Goal: Check status: Check status

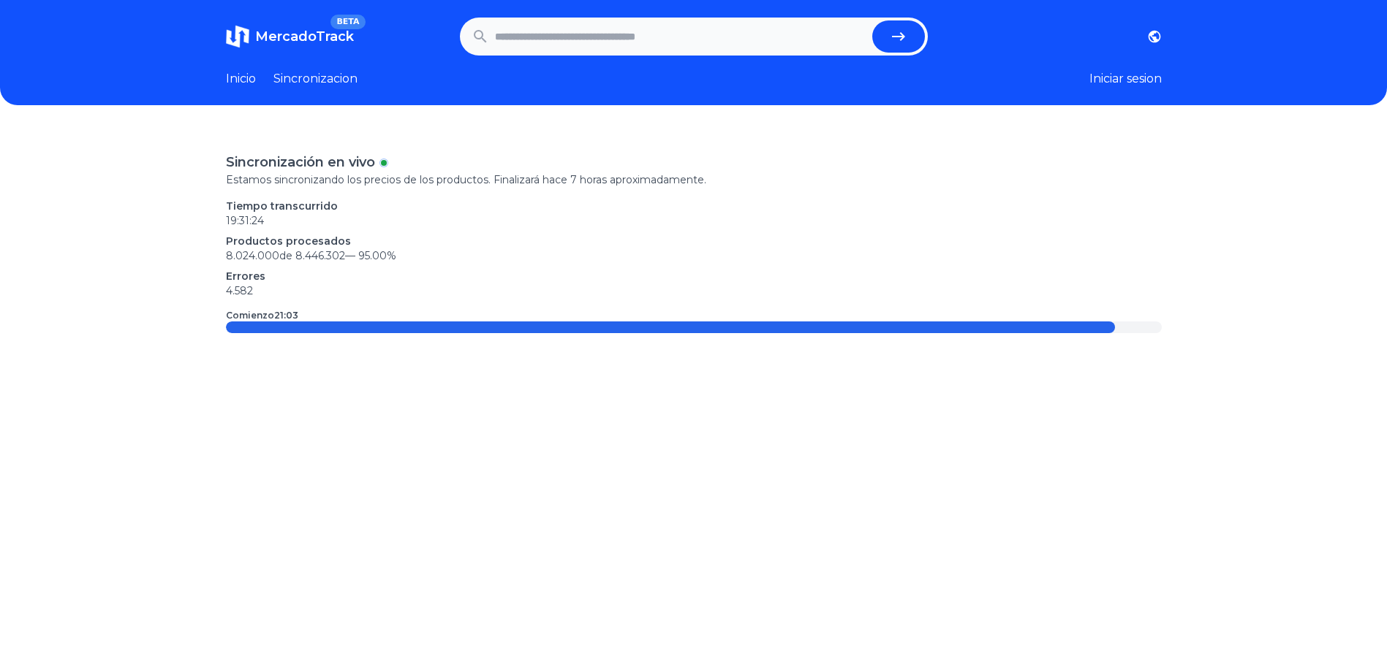
click at [287, 78] on link "Sincronizacion" at bounding box center [315, 79] width 84 height 18
click at [256, 80] on link "Inicio" at bounding box center [241, 79] width 30 height 18
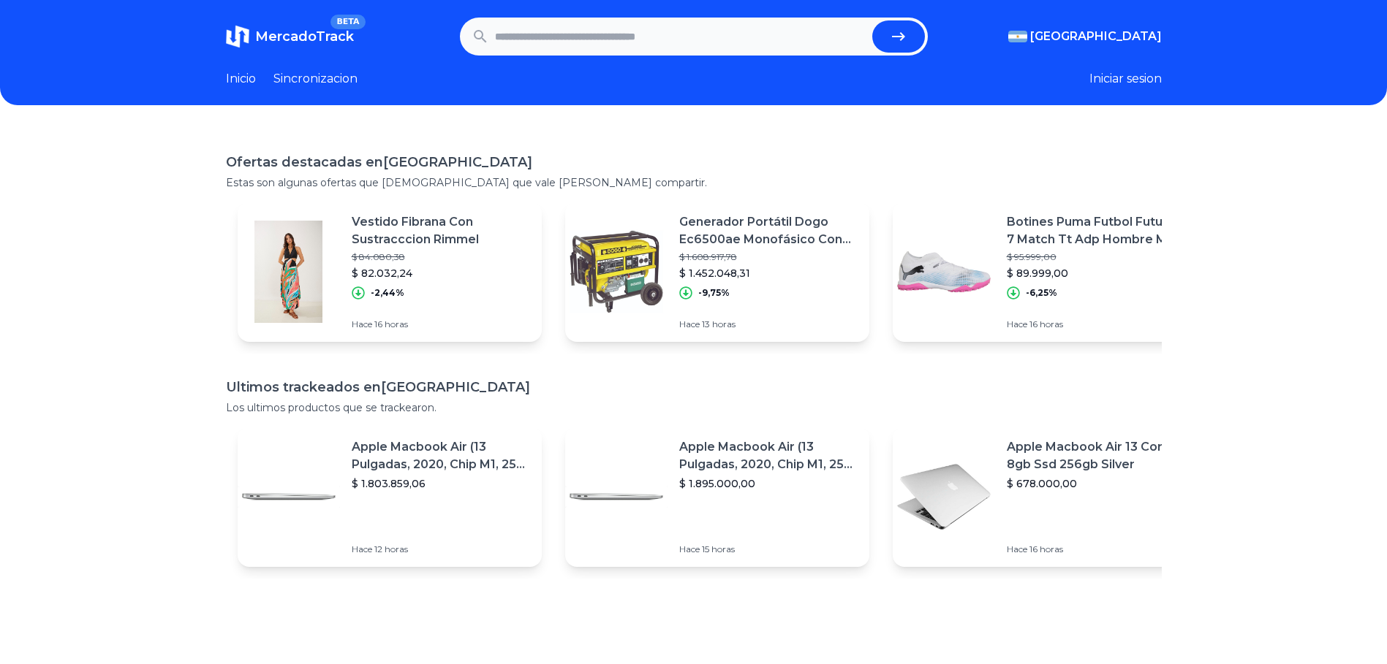
click at [326, 77] on link "Sincronizacion" at bounding box center [315, 79] width 84 height 18
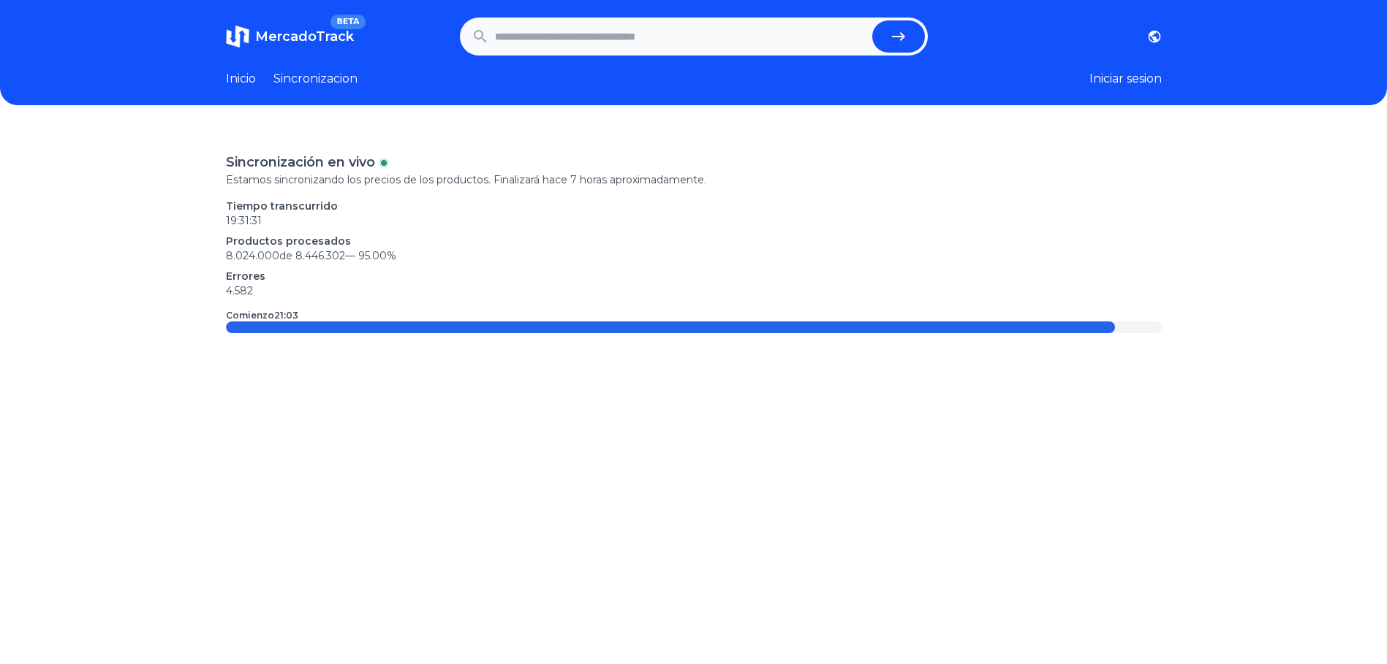
click at [599, 39] on input "text" at bounding box center [680, 36] width 371 height 32
type input "**********"
click at [872, 20] on button "submit" at bounding box center [898, 36] width 53 height 32
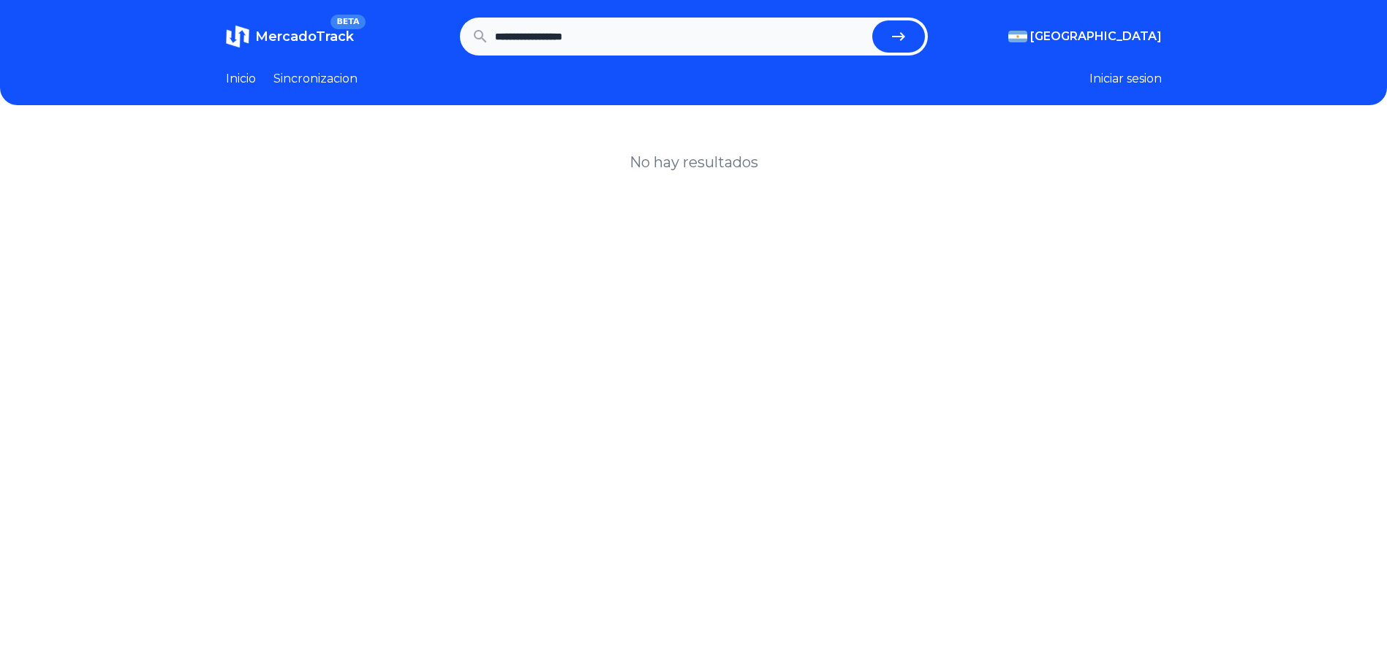
click at [915, 39] on button "submit" at bounding box center [898, 36] width 53 height 32
click at [330, 75] on link "Sincronizacion" at bounding box center [315, 79] width 84 height 18
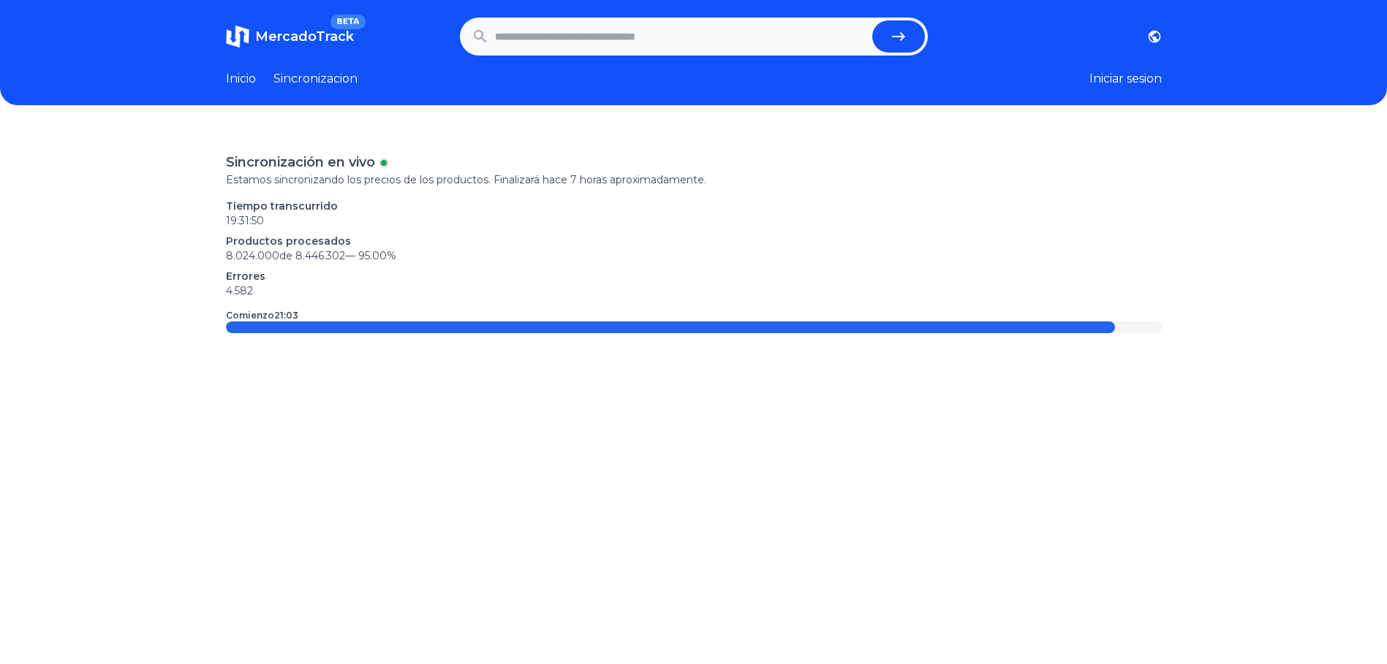
click at [375, 161] on p "Sincronización en vivo" at bounding box center [300, 162] width 149 height 20
click at [254, 75] on link "Inicio" at bounding box center [241, 79] width 30 height 18
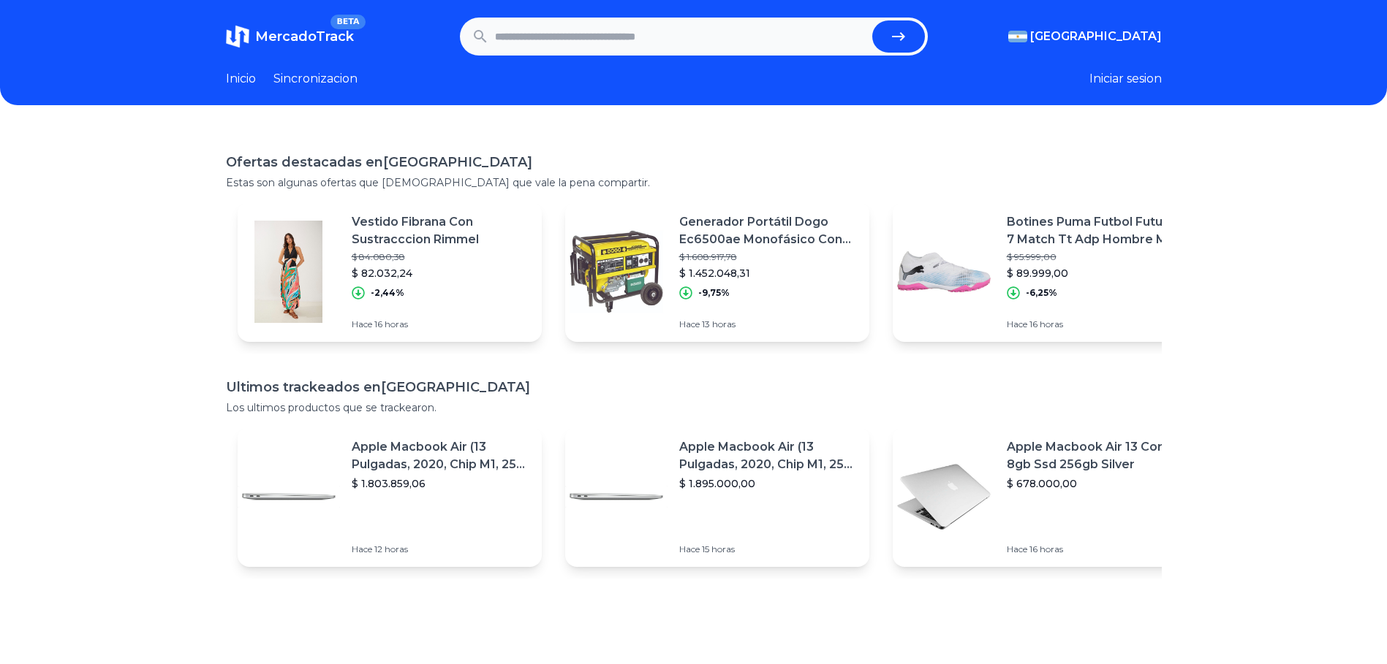
click at [254, 80] on link "Inicio" at bounding box center [241, 79] width 30 height 18
